Goal: Navigation & Orientation: Find specific page/section

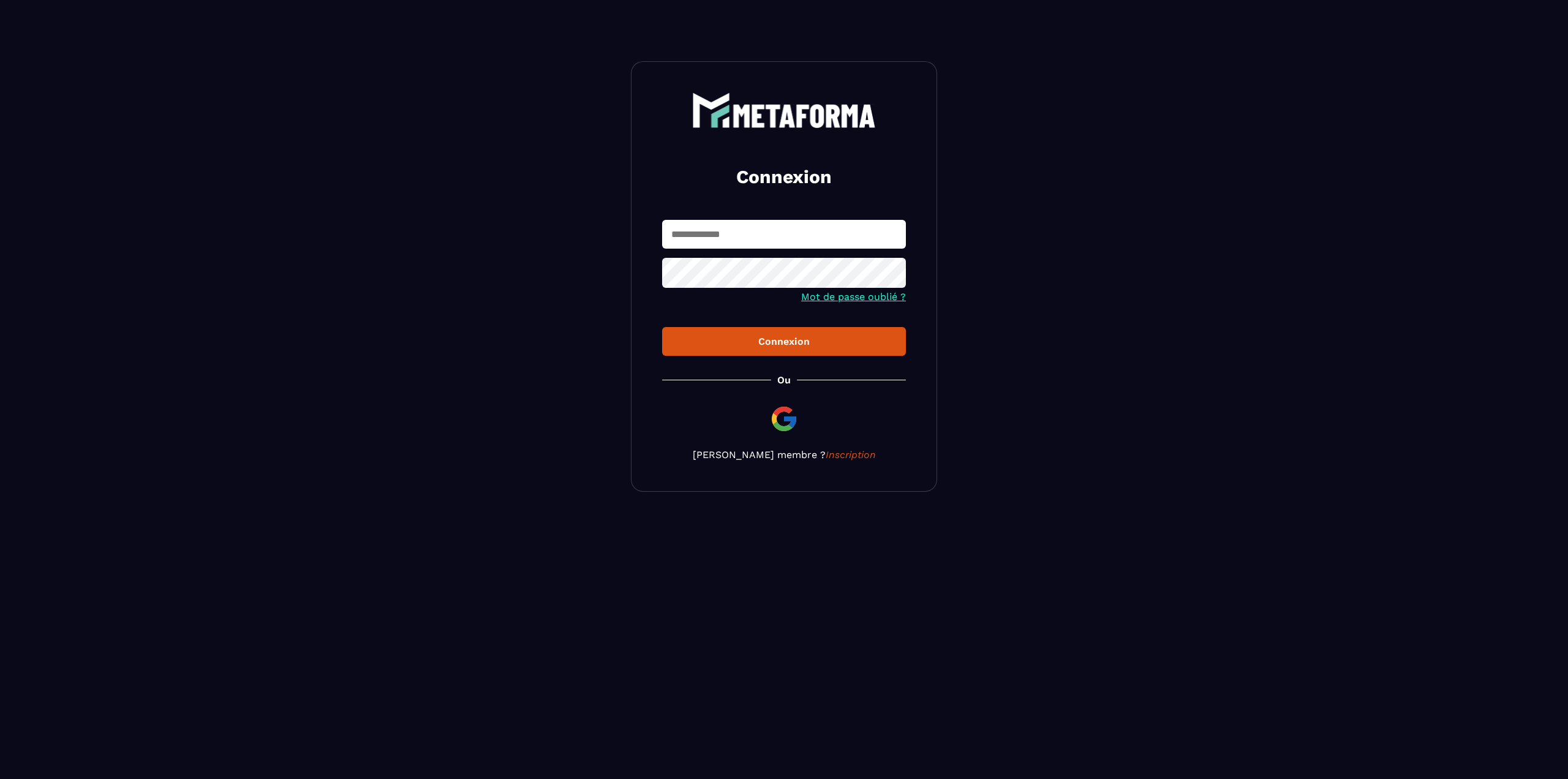
click at [720, 226] on input "text" at bounding box center [784, 234] width 244 height 29
type input "**********"
click at [662, 327] on button "Connexion" at bounding box center [784, 341] width 244 height 29
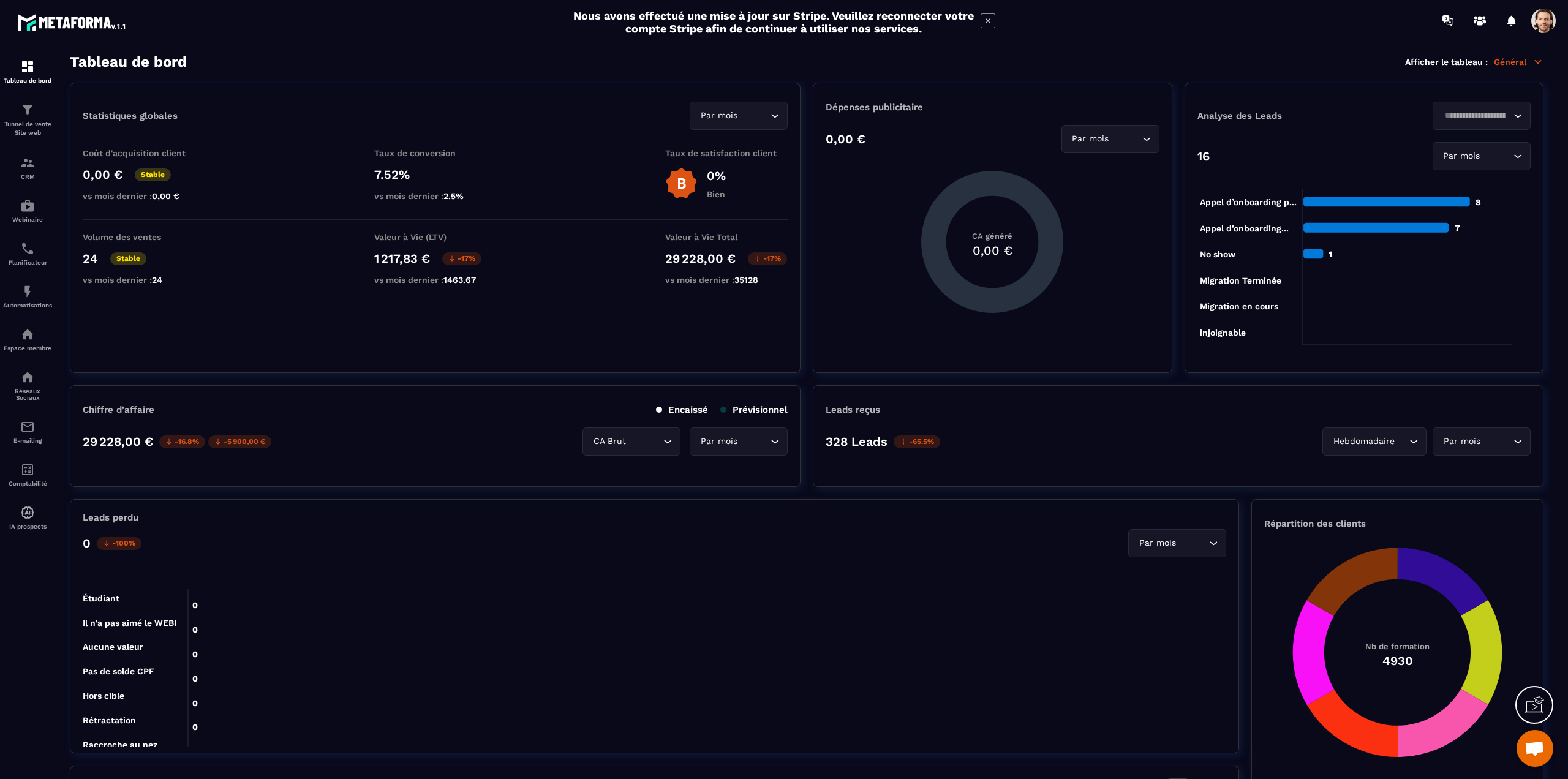
click at [1117, 27] on div "Nous avons effectué une mise à jour sur Stripe. Veuillez reconnecter votre comp…" at bounding box center [784, 22] width 1568 height 32
click at [1540, 14] on span at bounding box center [1543, 20] width 24 height 24
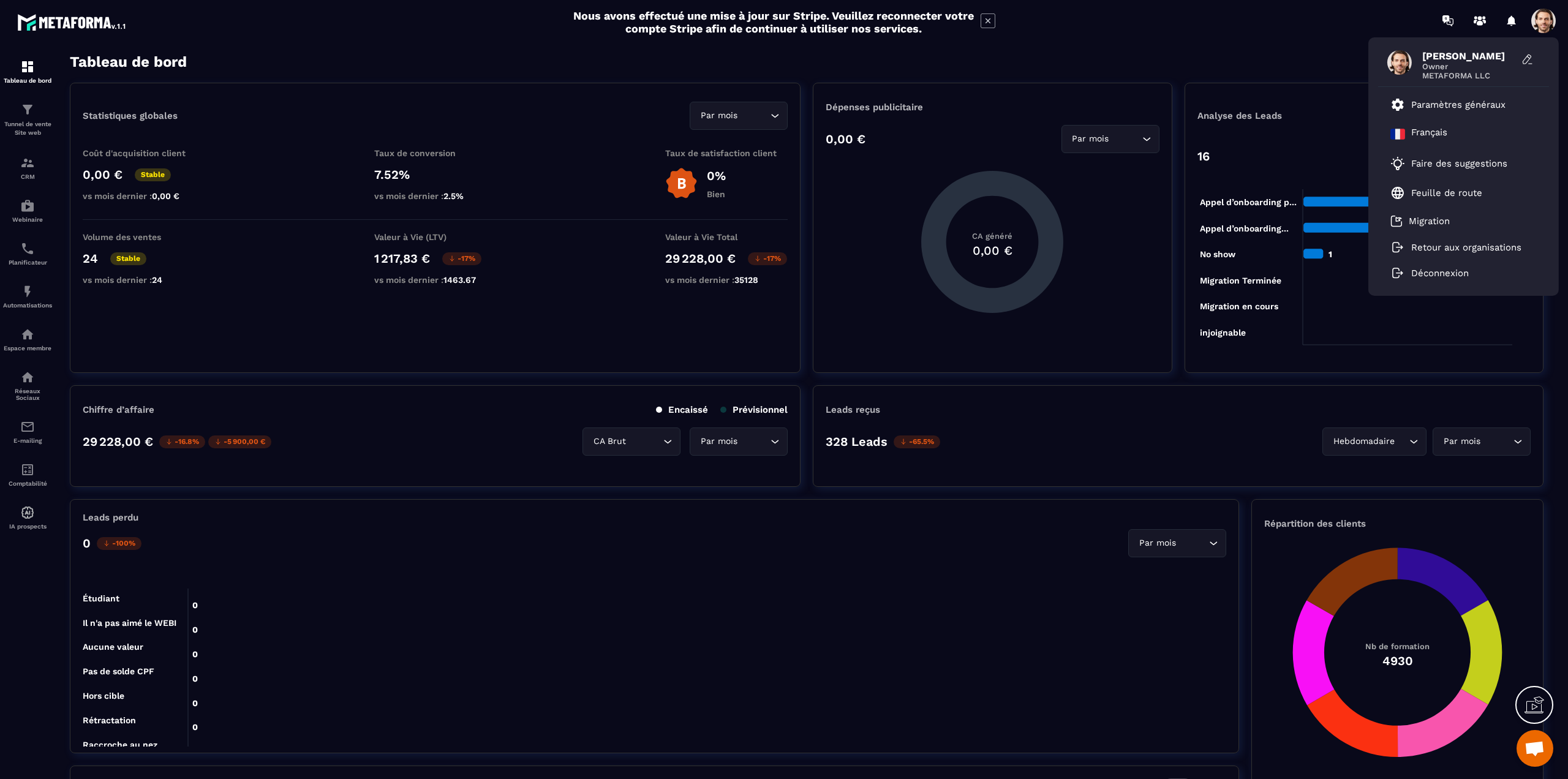
click at [1212, 71] on section "Tableau de bord Afficher le tableau : Général Statistiques globales Par mois Lo…" at bounding box center [807, 416] width 1499 height 726
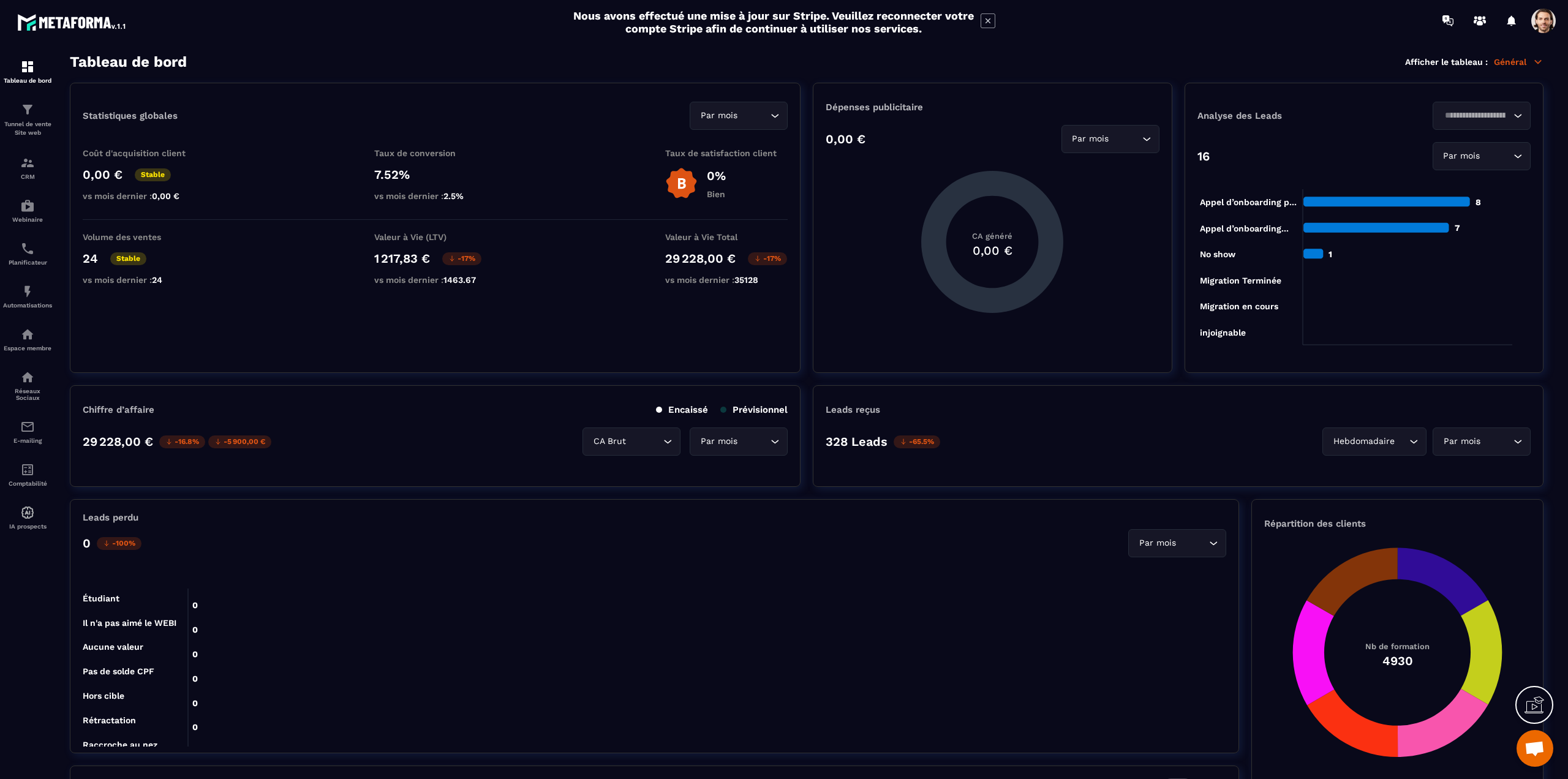
click at [1531, 62] on p "Général" at bounding box center [1519, 62] width 50 height 11
click at [1445, 210] on link "Mailing" at bounding box center [1469, 209] width 104 height 11
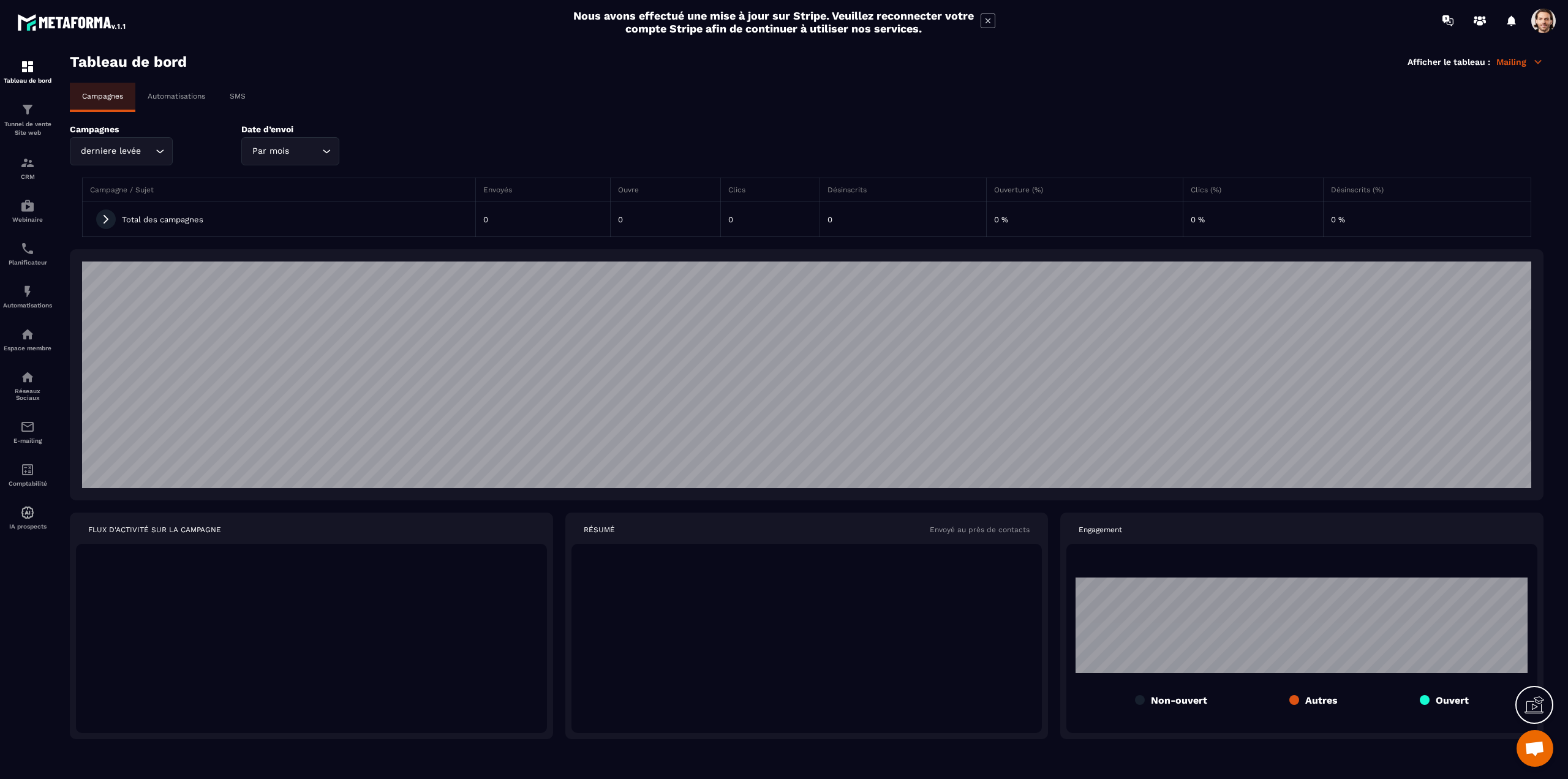
click at [130, 156] on div "derniere levée" at bounding box center [115, 151] width 77 height 14
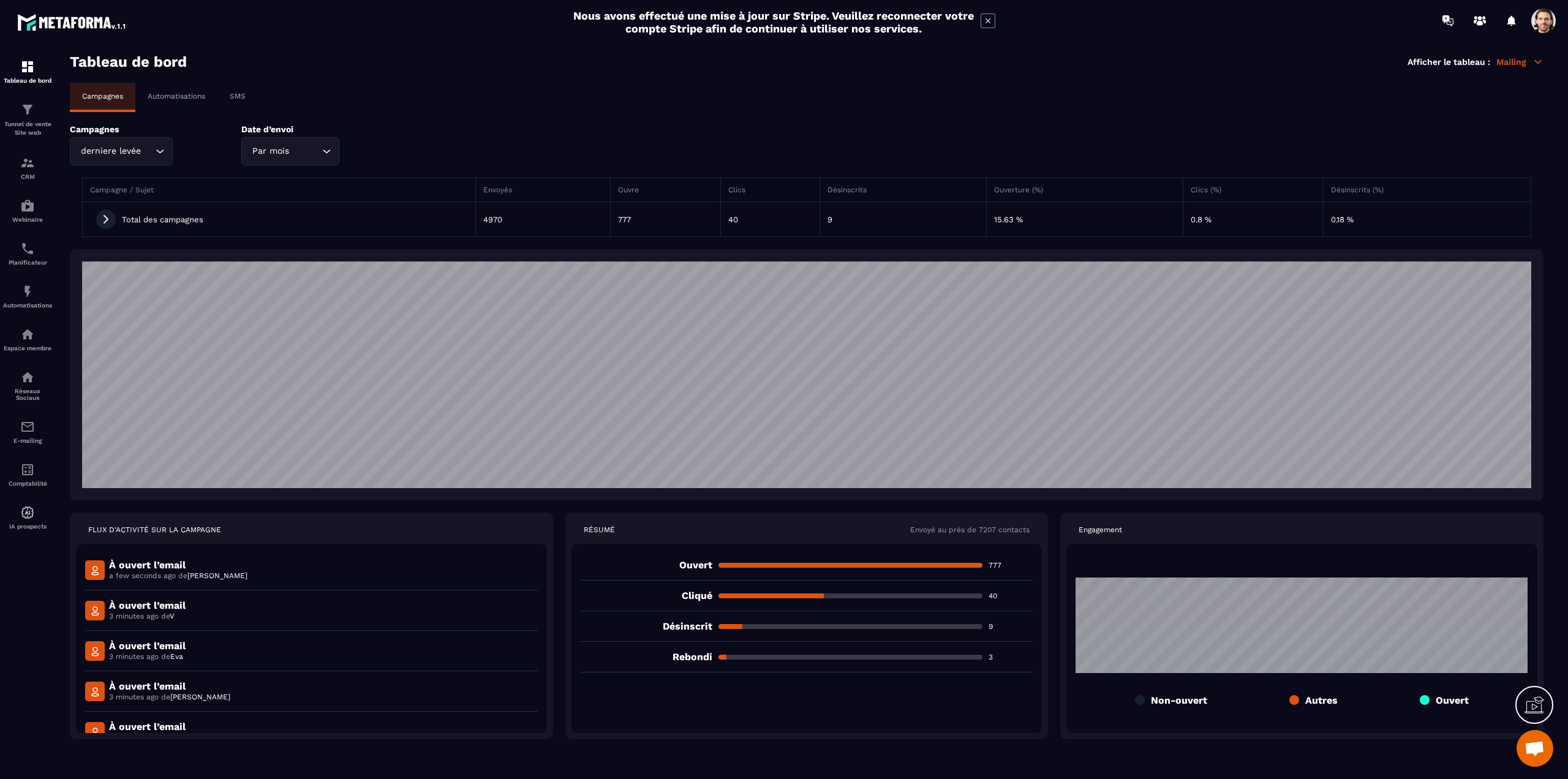
drag, startPoint x: 171, startPoint y: 98, endPoint x: 100, endPoint y: 115, distance: 73.0
click at [171, 97] on p "Automatisations" at bounding box center [176, 96] width 58 height 9
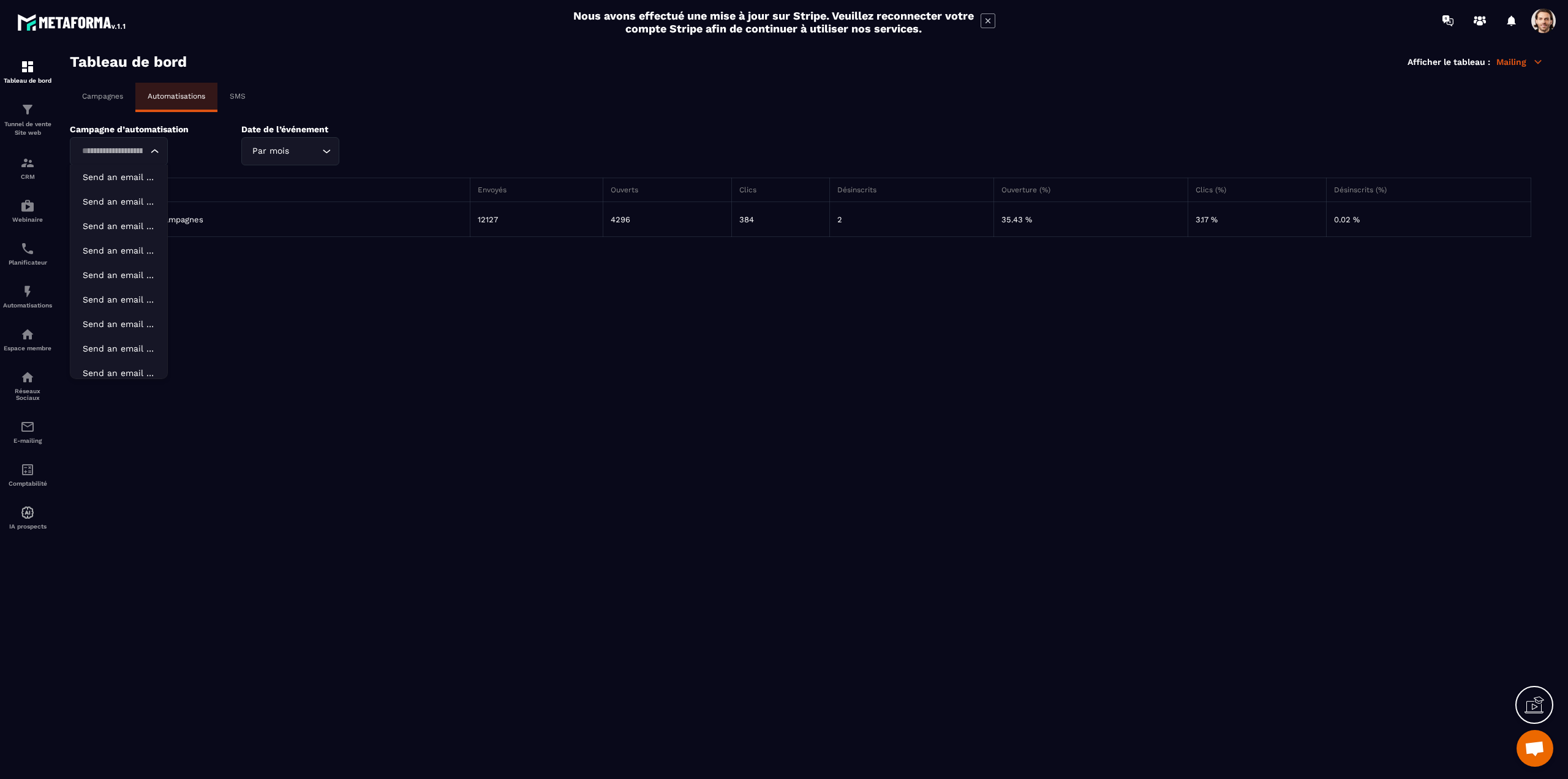
click at [130, 141] on div "Loading..." at bounding box center [119, 151] width 98 height 28
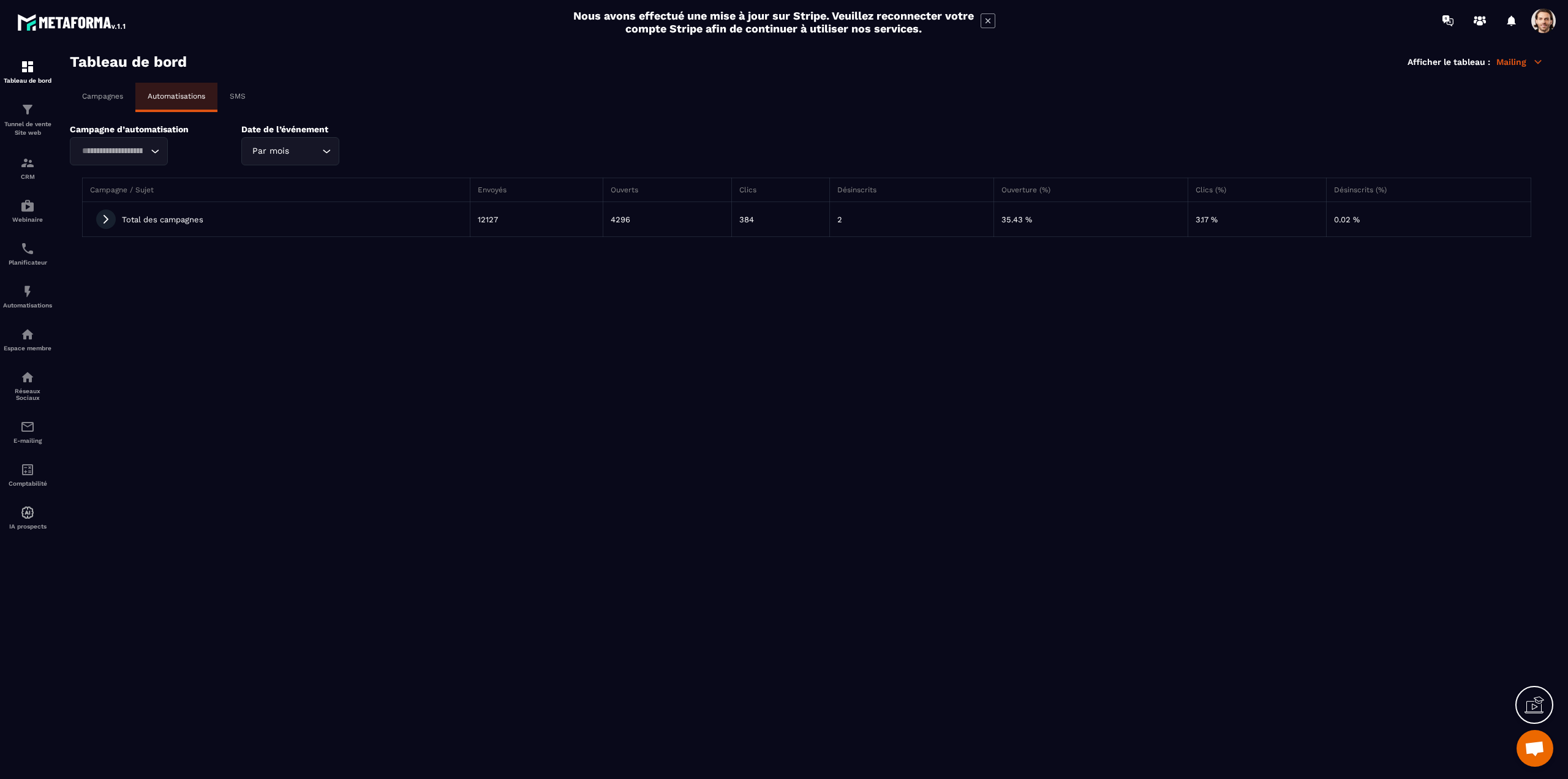
click at [104, 220] on icon at bounding box center [105, 219] width 11 height 11
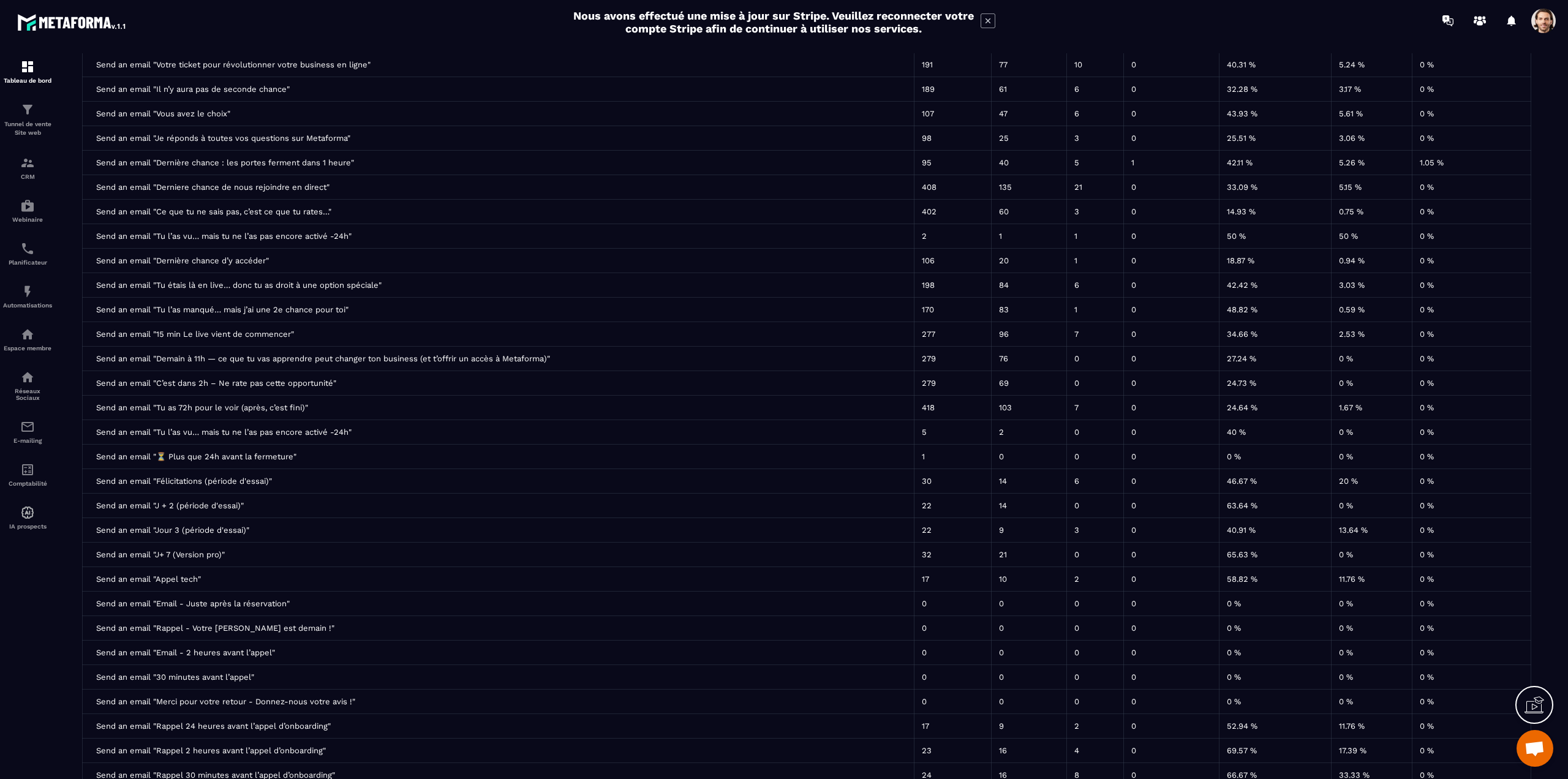
scroll to position [325, 0]
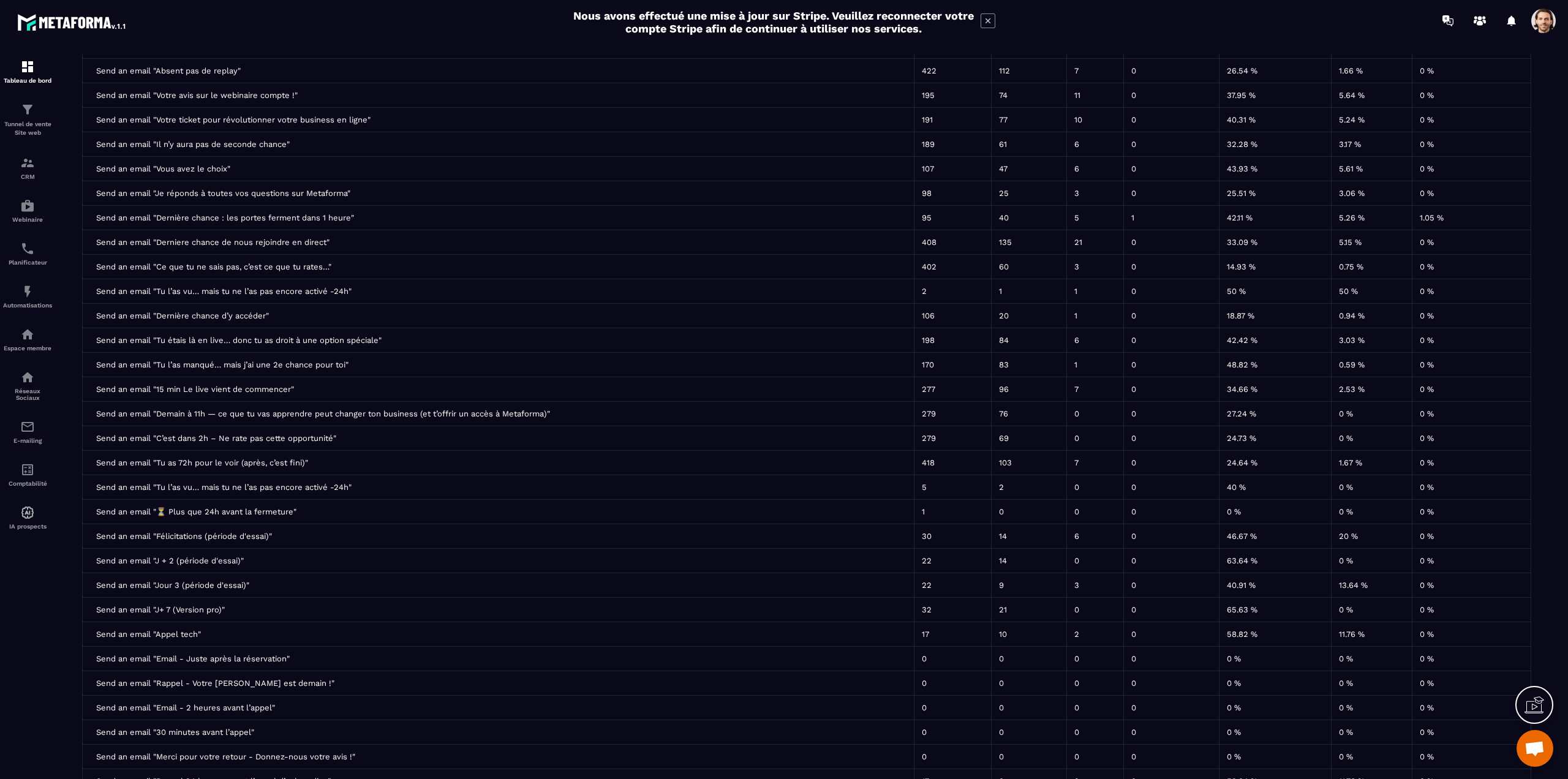
click at [1540, 22] on span at bounding box center [1543, 20] width 24 height 24
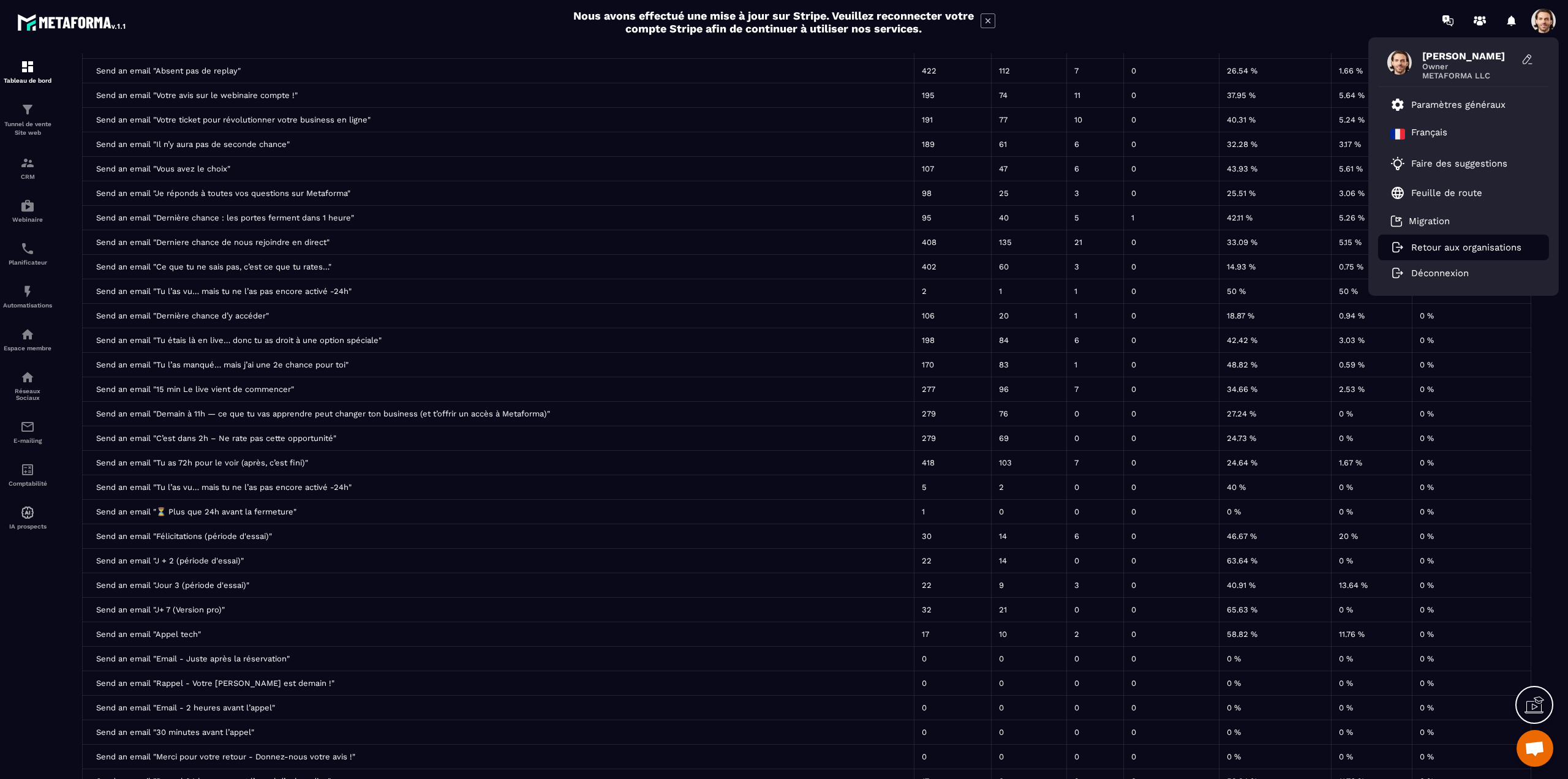
click at [1430, 244] on p "Retour aux organisations" at bounding box center [1466, 247] width 110 height 11
click at [1409, 242] on link "Retour aux organisations" at bounding box center [1456, 247] width 131 height 11
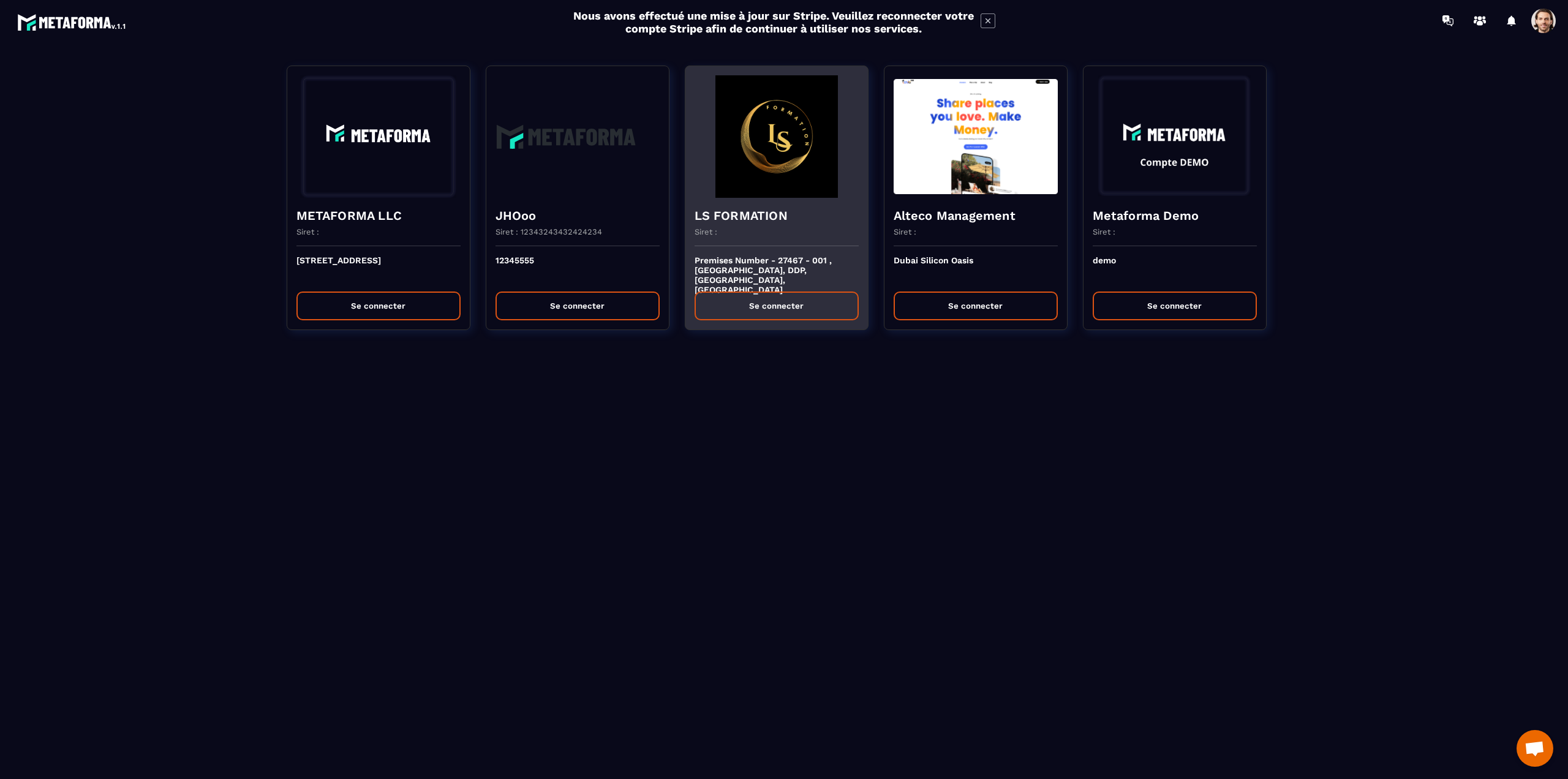
click at [787, 209] on h4 "LS FORMATION" at bounding box center [777, 215] width 164 height 17
